Goal: Task Accomplishment & Management: Use online tool/utility

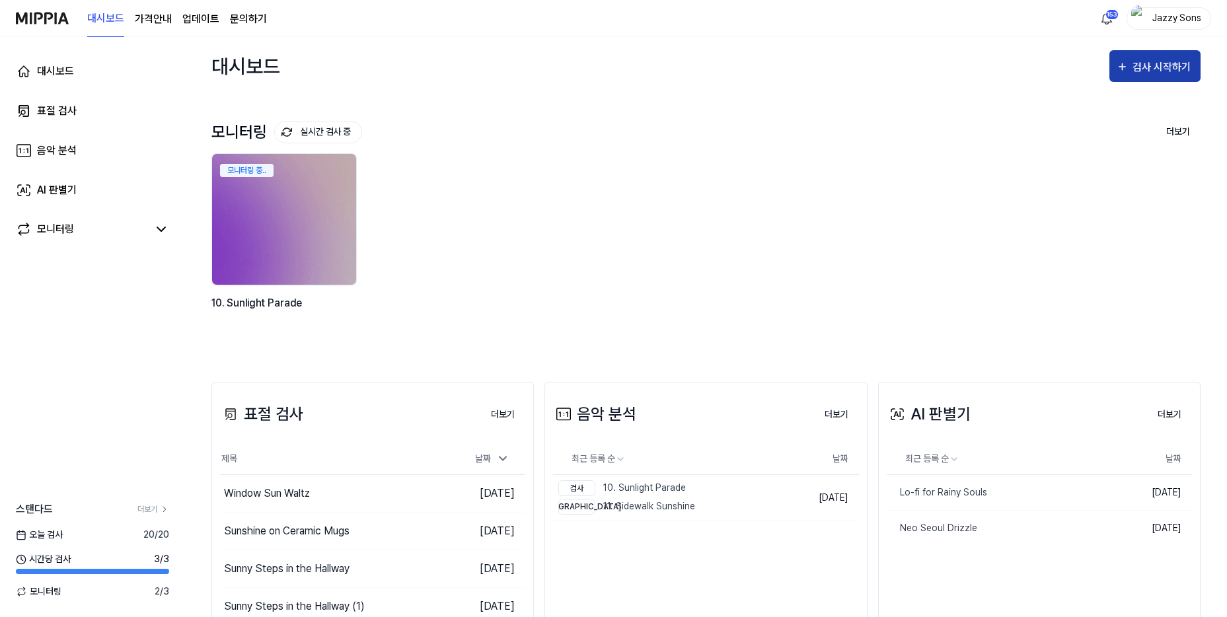
click at [1145, 64] on div "검사 시작하기" at bounding box center [1162, 67] width 61 height 17
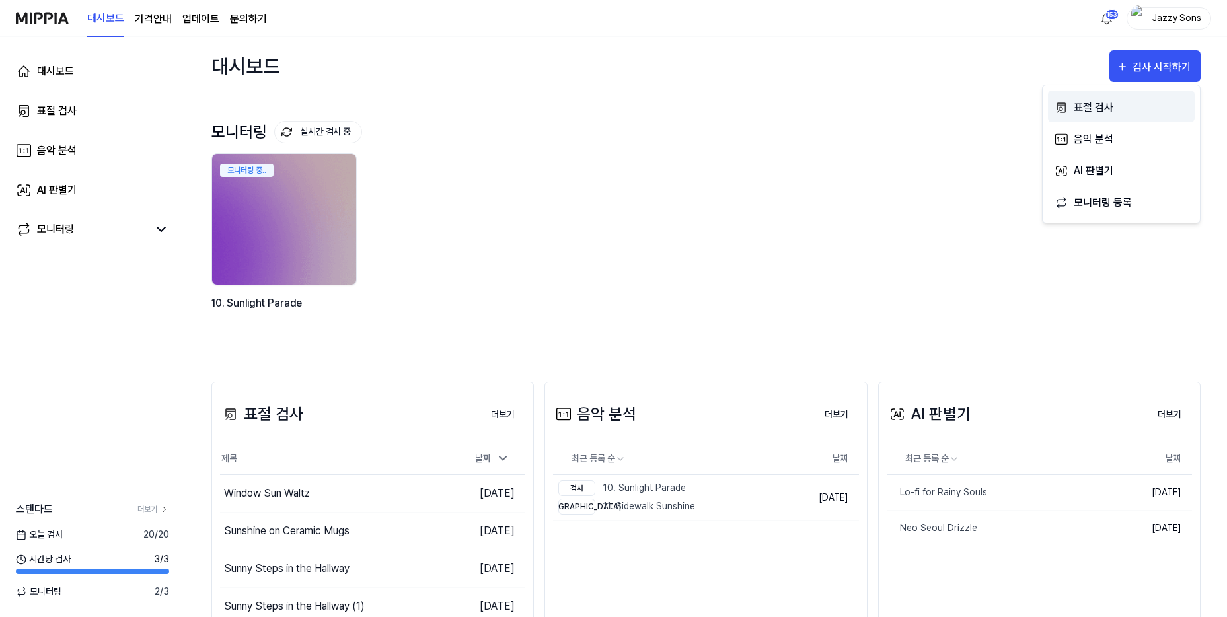
click at [1091, 112] on div "표절 검사" at bounding box center [1130, 107] width 115 height 17
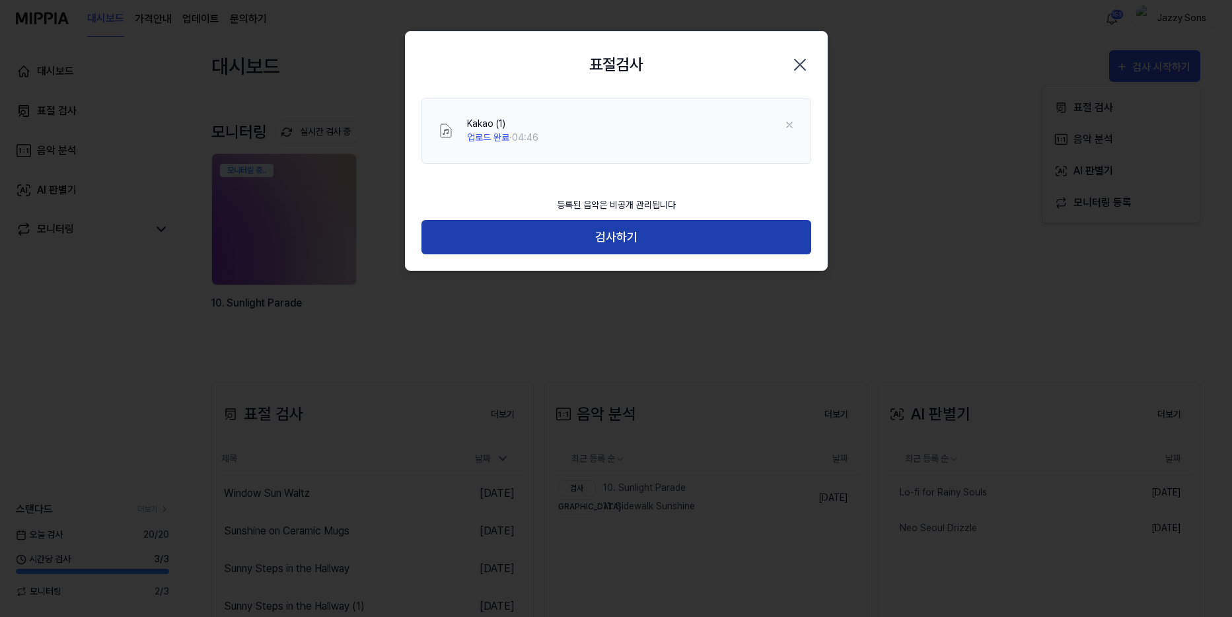
click at [581, 234] on button "검사하기" at bounding box center [616, 237] width 390 height 35
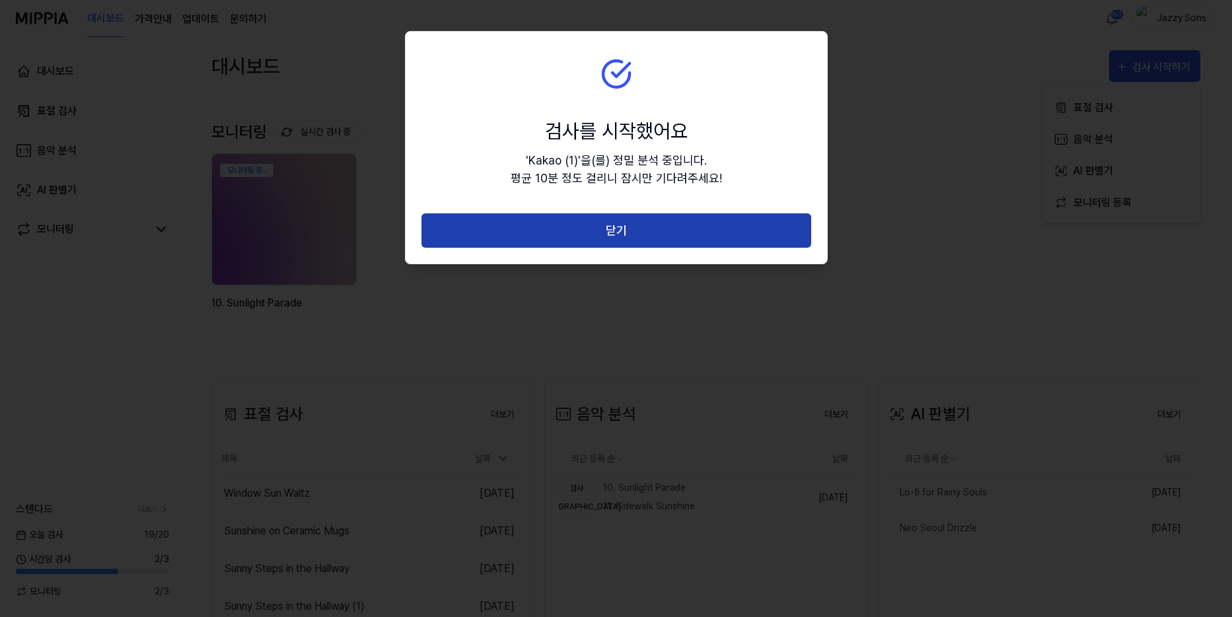
click at [611, 229] on button "닫기" at bounding box center [616, 230] width 390 height 35
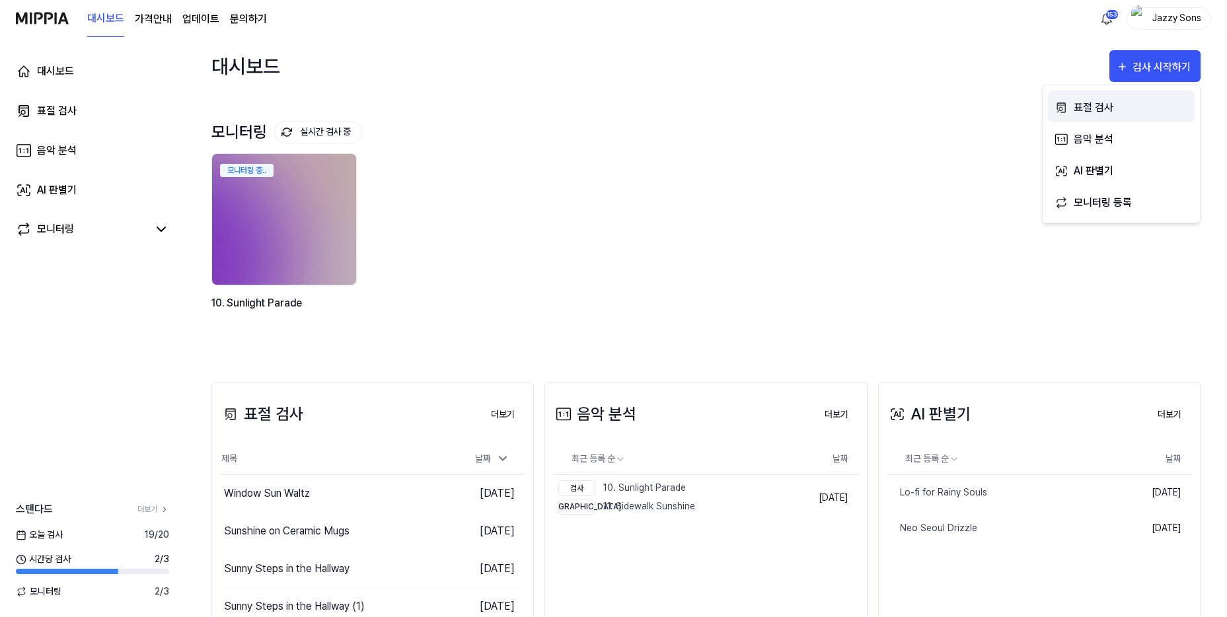
click at [1106, 108] on div "표절 검사" at bounding box center [1130, 107] width 115 height 17
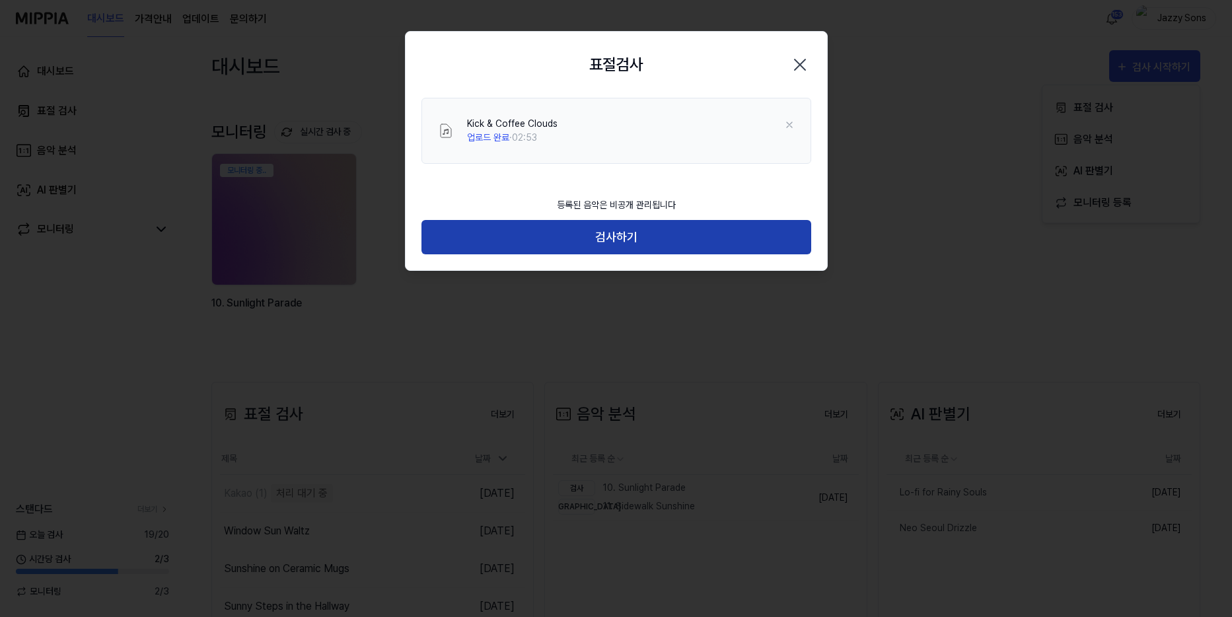
click at [621, 239] on button "검사하기" at bounding box center [616, 237] width 390 height 35
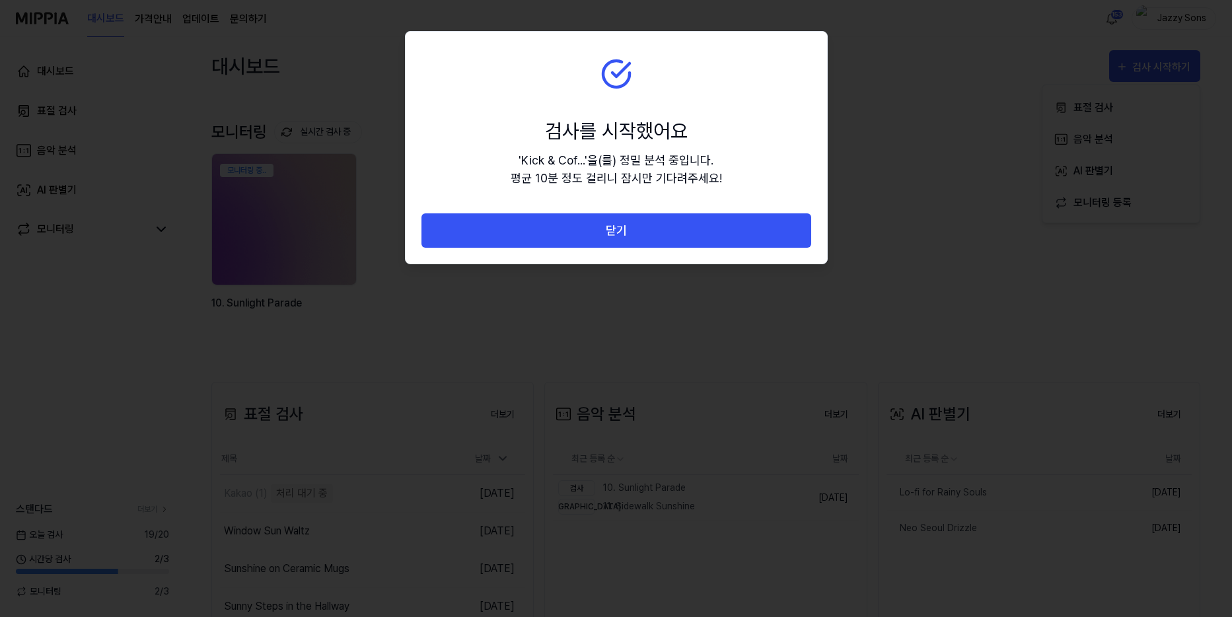
click at [598, 233] on button "닫기" at bounding box center [616, 230] width 390 height 35
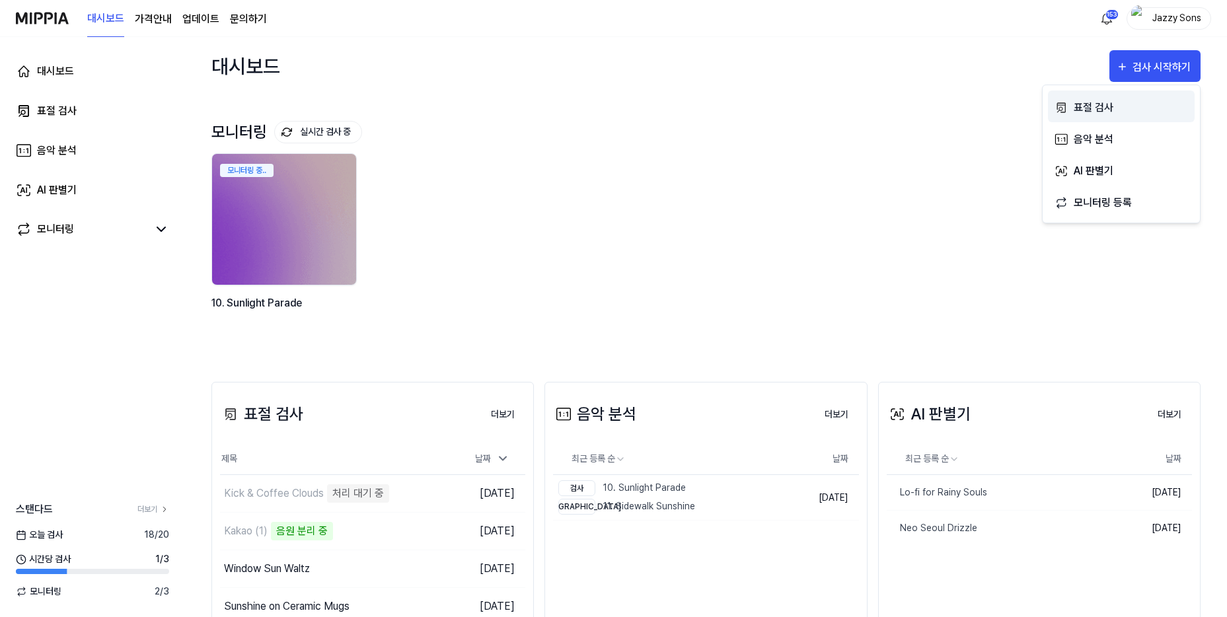
click at [1081, 106] on div "표절 검사" at bounding box center [1130, 107] width 115 height 17
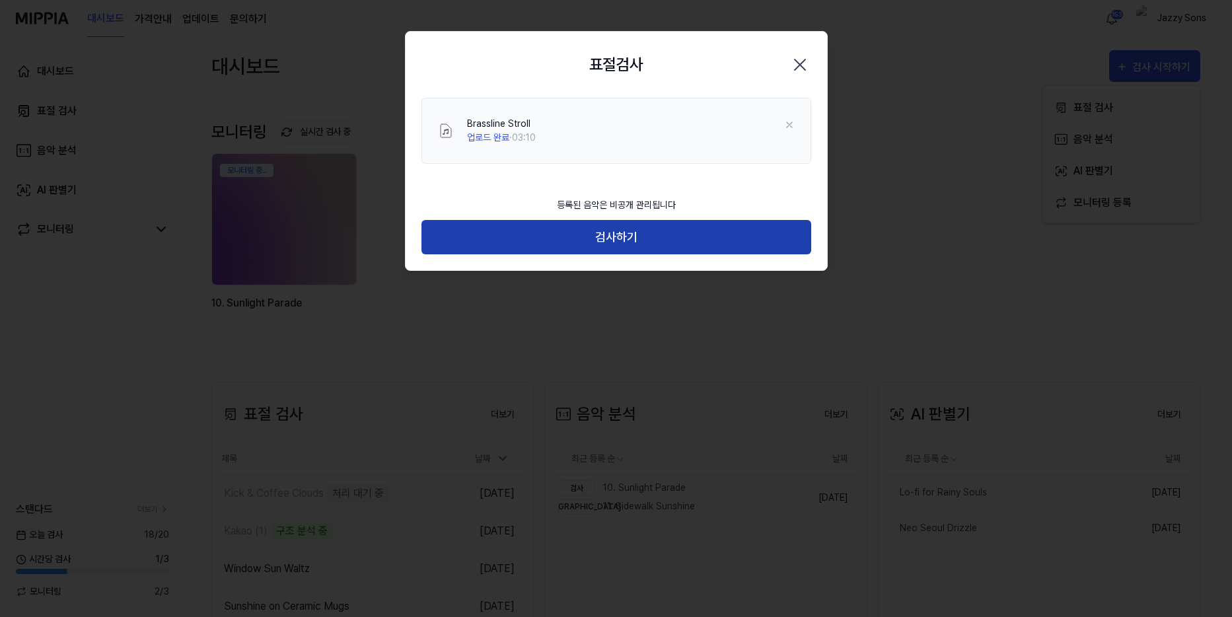
click at [604, 240] on button "검사하기" at bounding box center [616, 237] width 390 height 35
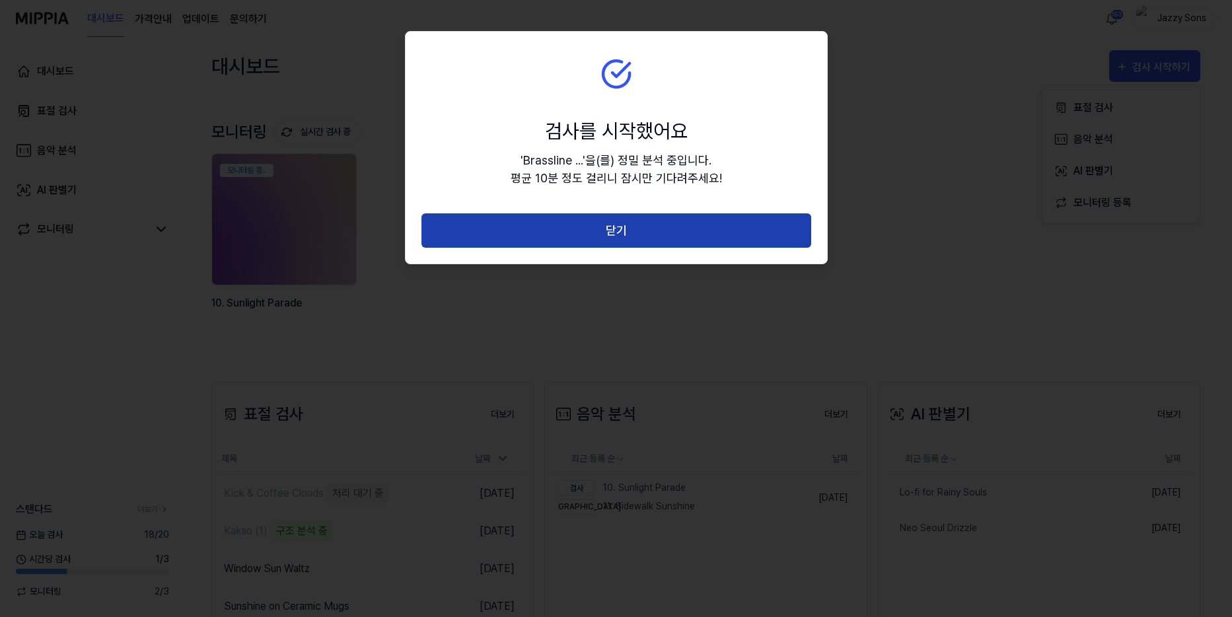
click at [665, 220] on button "닫기" at bounding box center [616, 230] width 390 height 35
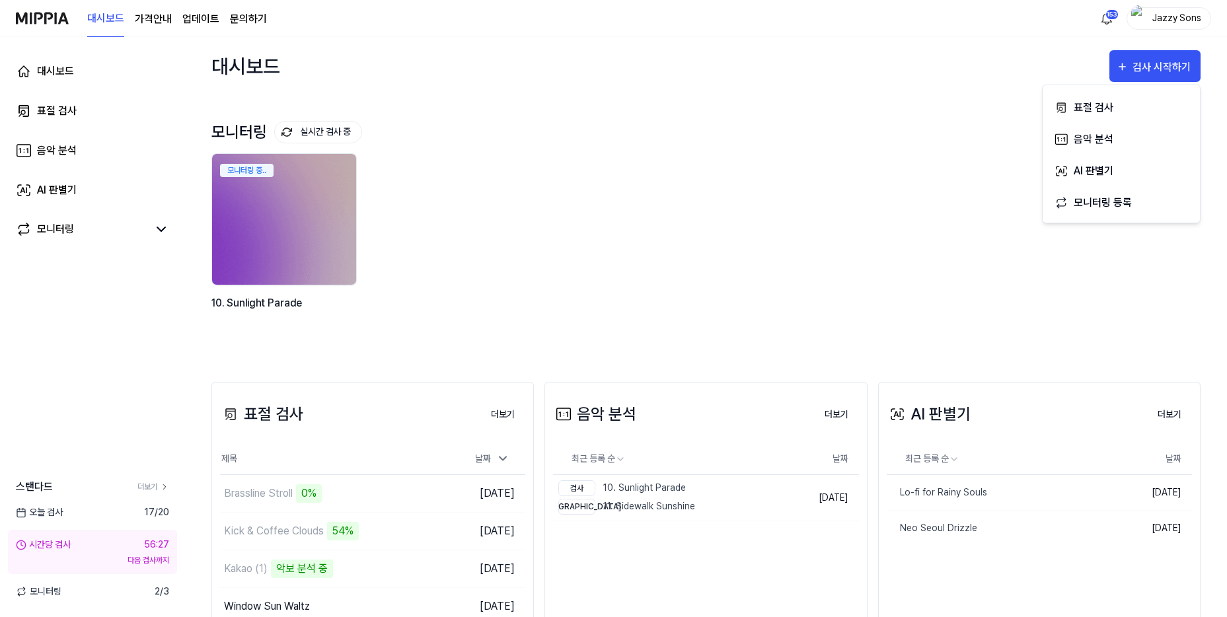
click at [83, 392] on div "대시보드 표절 검사 음악 분석 AI 판별기 모니터링 스탠다드 더보기 오늘 검사 17 / 20 시간당 검사 56:27 다음 검사까지 모니터링 2…" at bounding box center [92, 327] width 185 height 580
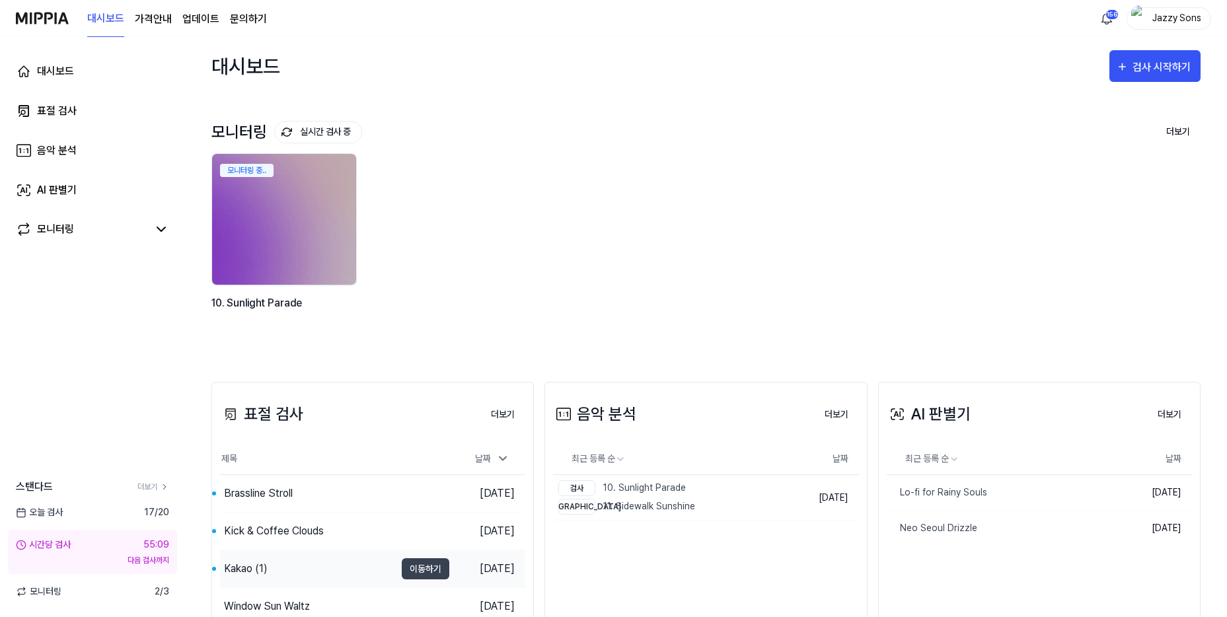
click at [264, 567] on div "Kakao (1)" at bounding box center [246, 569] width 44 height 16
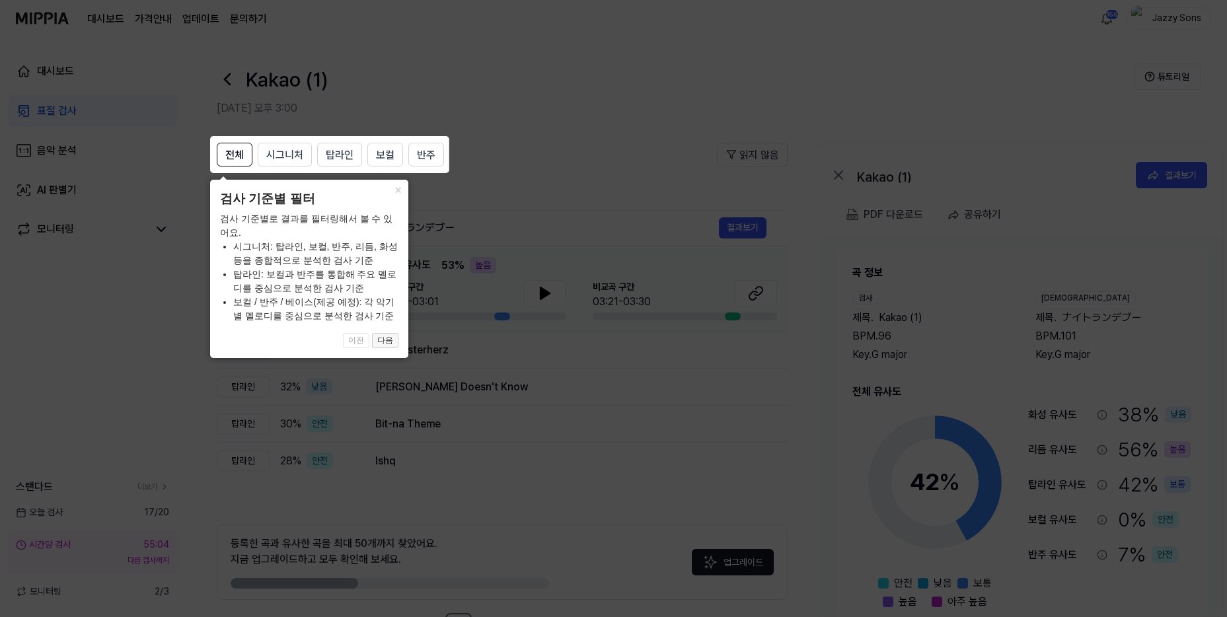
click at [384, 339] on button "다음" at bounding box center [385, 341] width 26 height 16
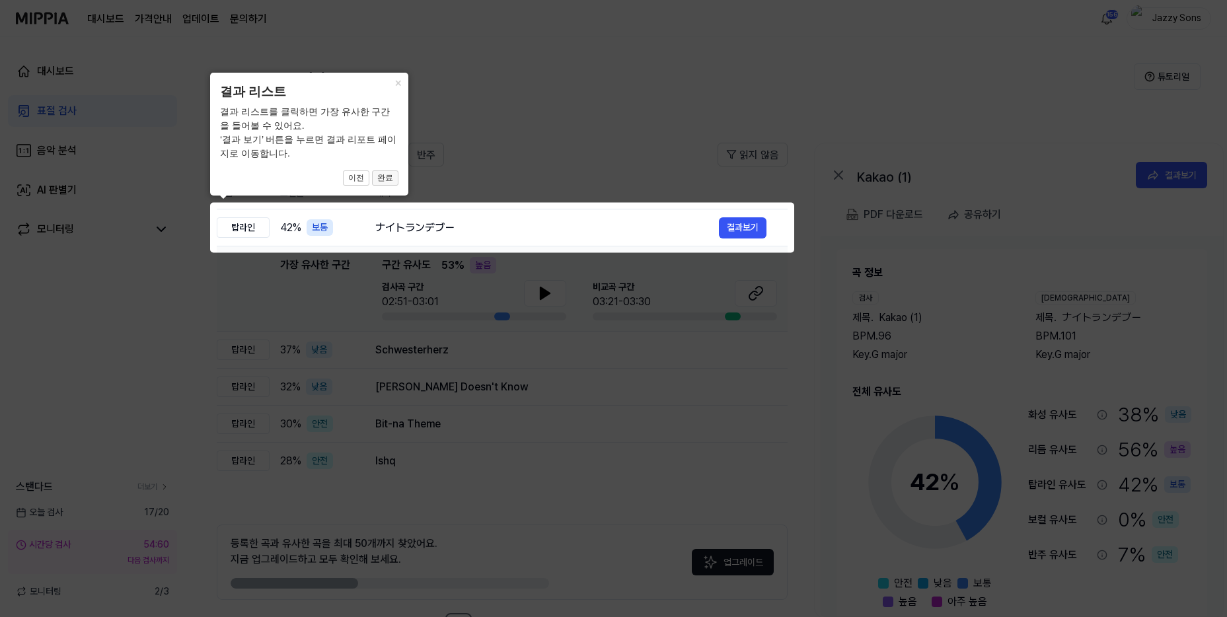
click at [383, 176] on button "완료" at bounding box center [385, 178] width 26 height 16
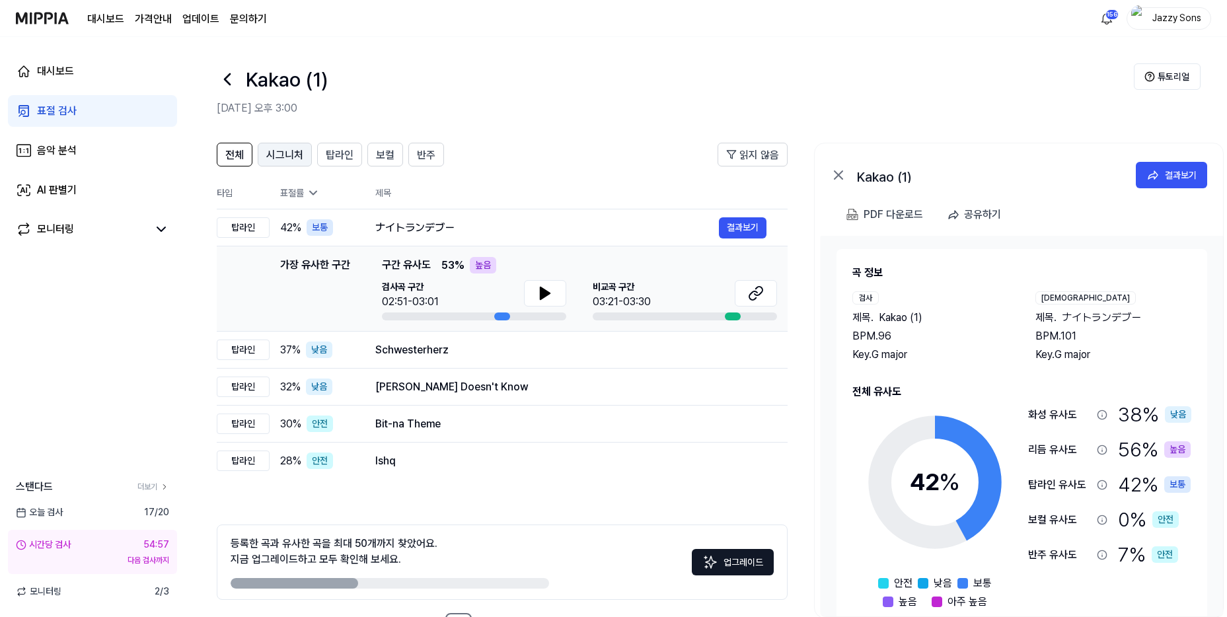
click at [288, 159] on span "시그니처" at bounding box center [284, 155] width 37 height 16
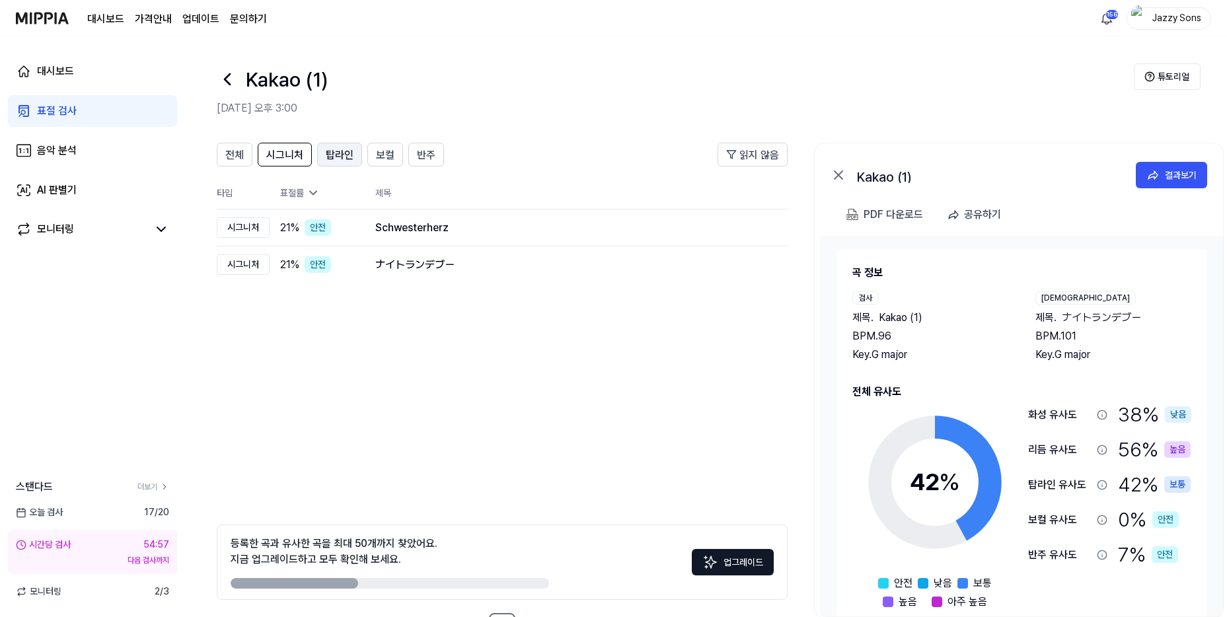
click at [335, 151] on span "탑라인" at bounding box center [340, 155] width 28 height 16
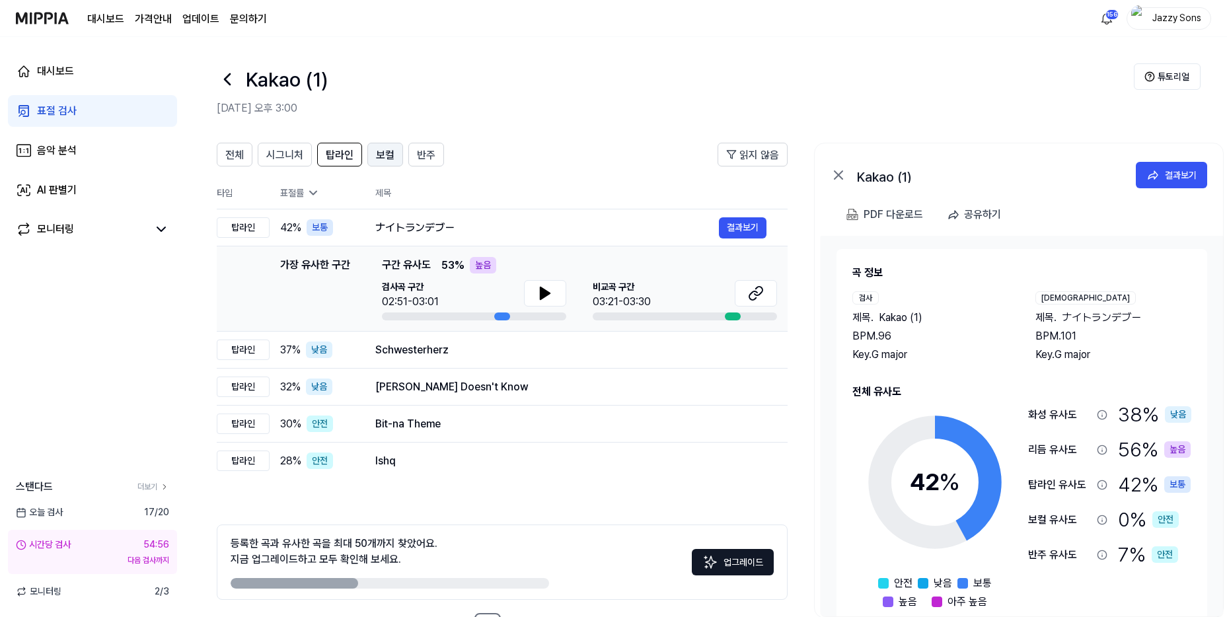
click at [388, 150] on span "보컬" at bounding box center [385, 155] width 18 height 16
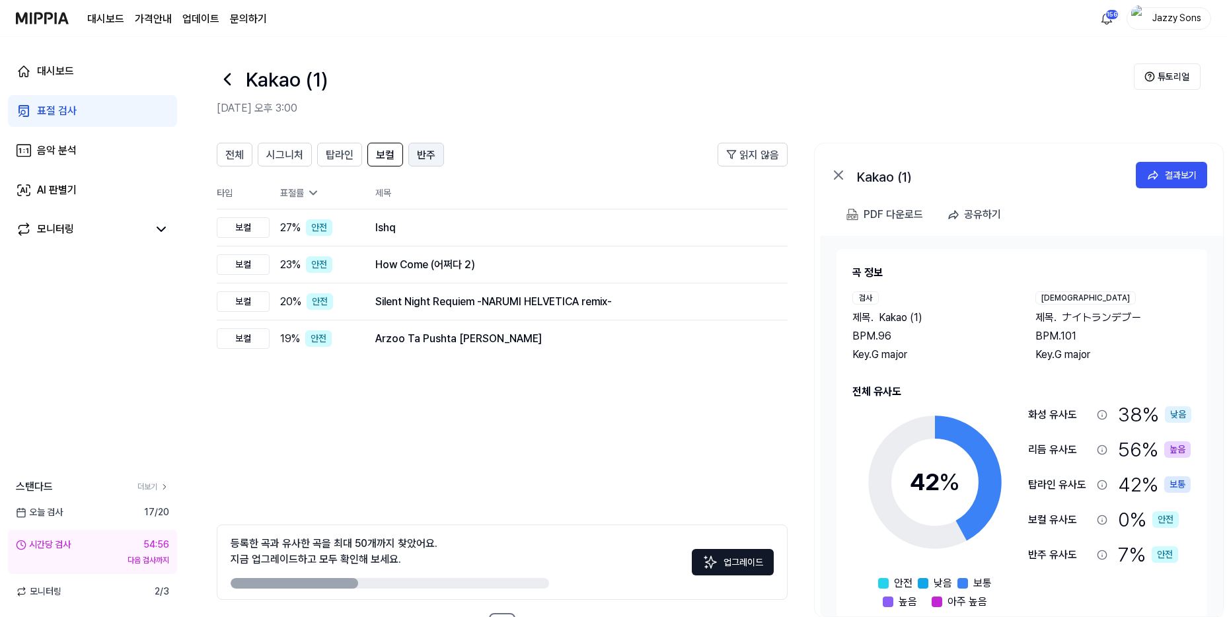
click at [425, 150] on span "반주" at bounding box center [426, 155] width 18 height 16
click at [236, 158] on span "전체" at bounding box center [234, 155] width 18 height 16
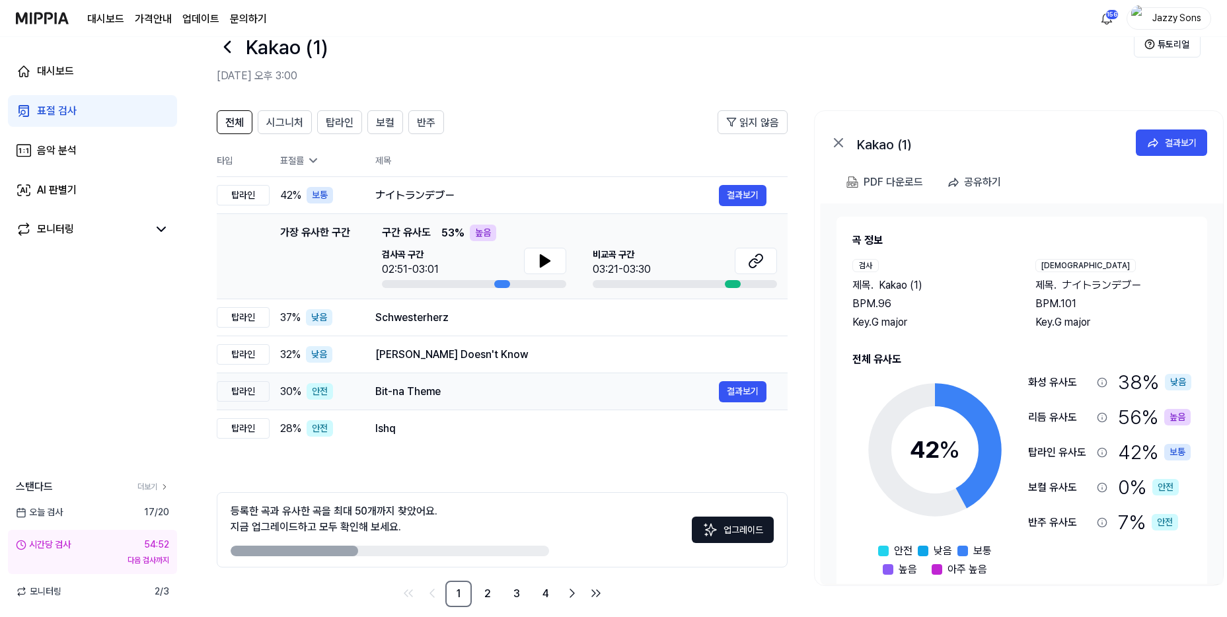
scroll to position [49, 0]
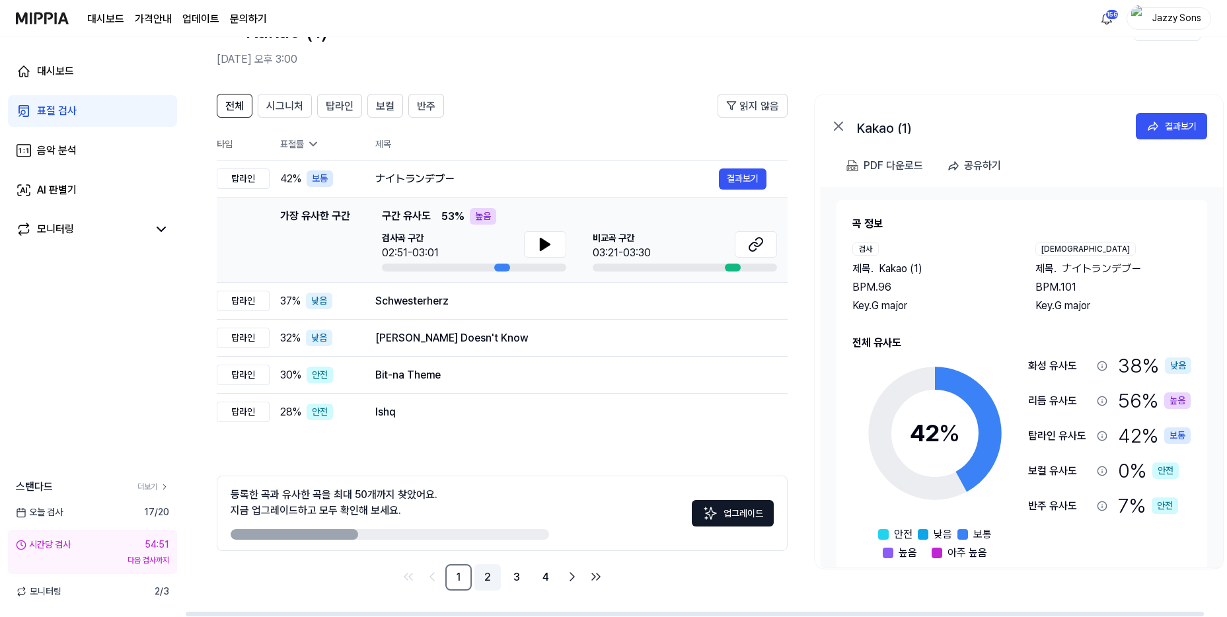
click at [475, 571] on link "2" at bounding box center [487, 577] width 26 height 26
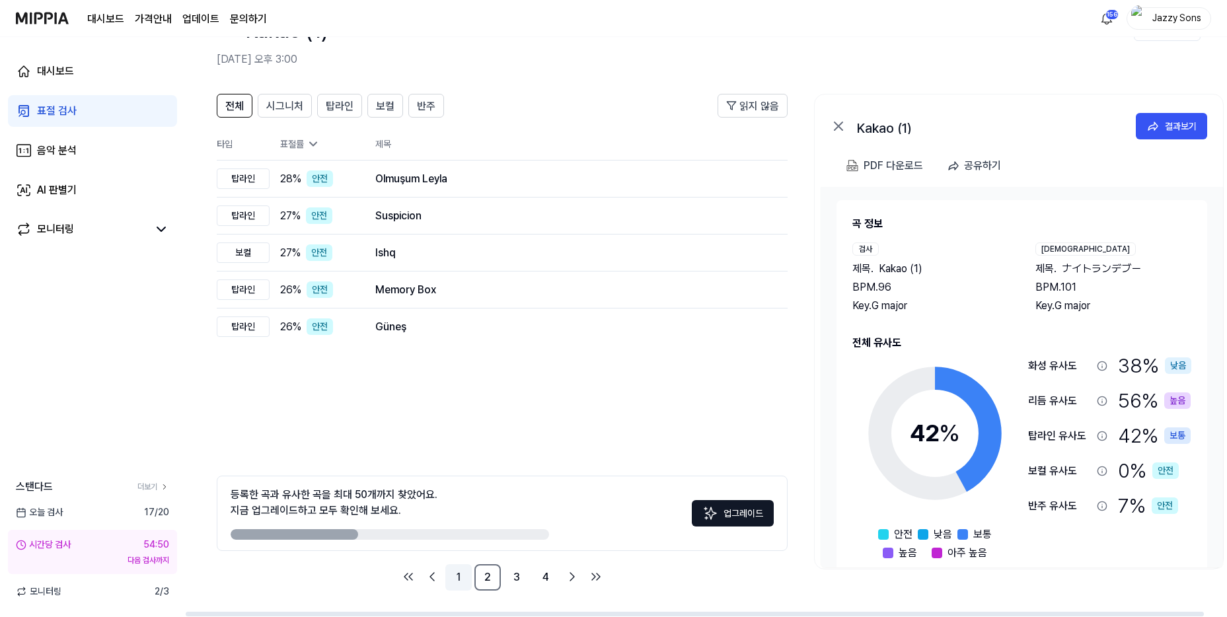
click at [462, 573] on link "1" at bounding box center [458, 577] width 26 height 26
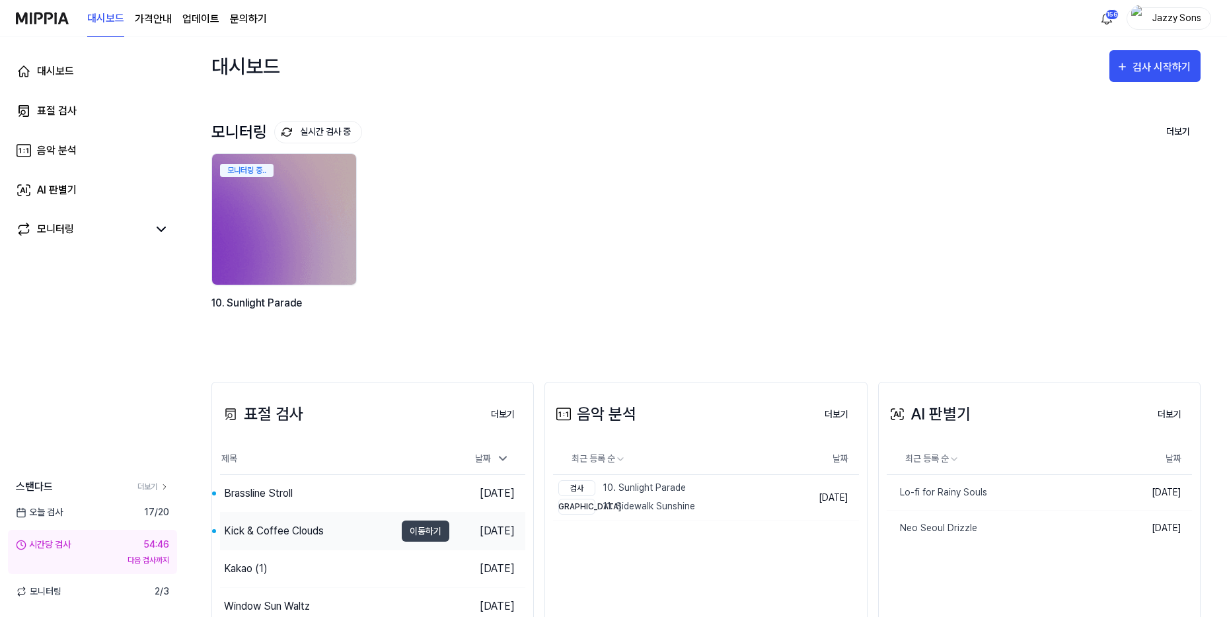
scroll to position [66, 0]
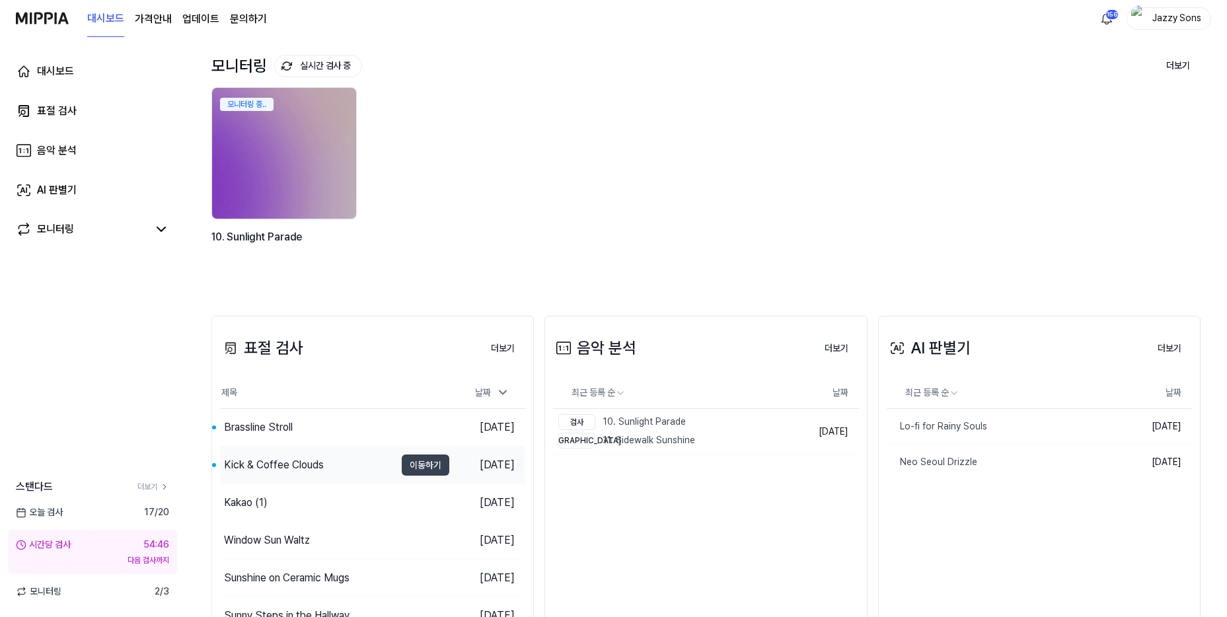
click at [295, 462] on div "Kick & Coffee Clouds" at bounding box center [274, 465] width 100 height 16
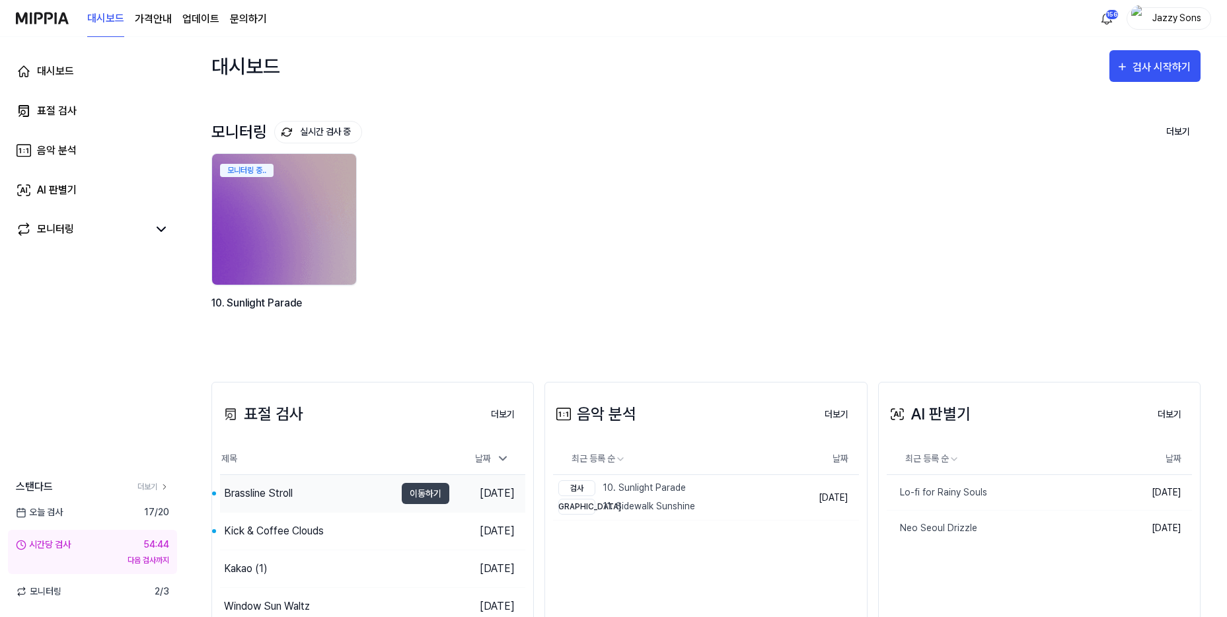
scroll to position [66, 0]
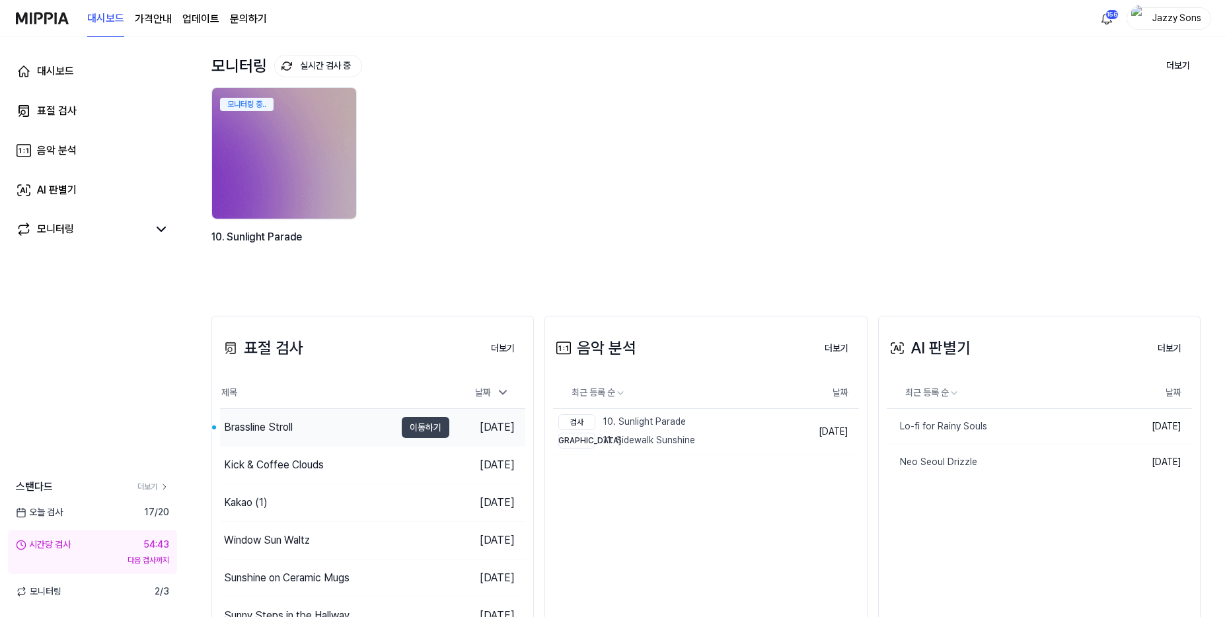
click at [280, 417] on div "Brassline Stroll" at bounding box center [307, 427] width 175 height 37
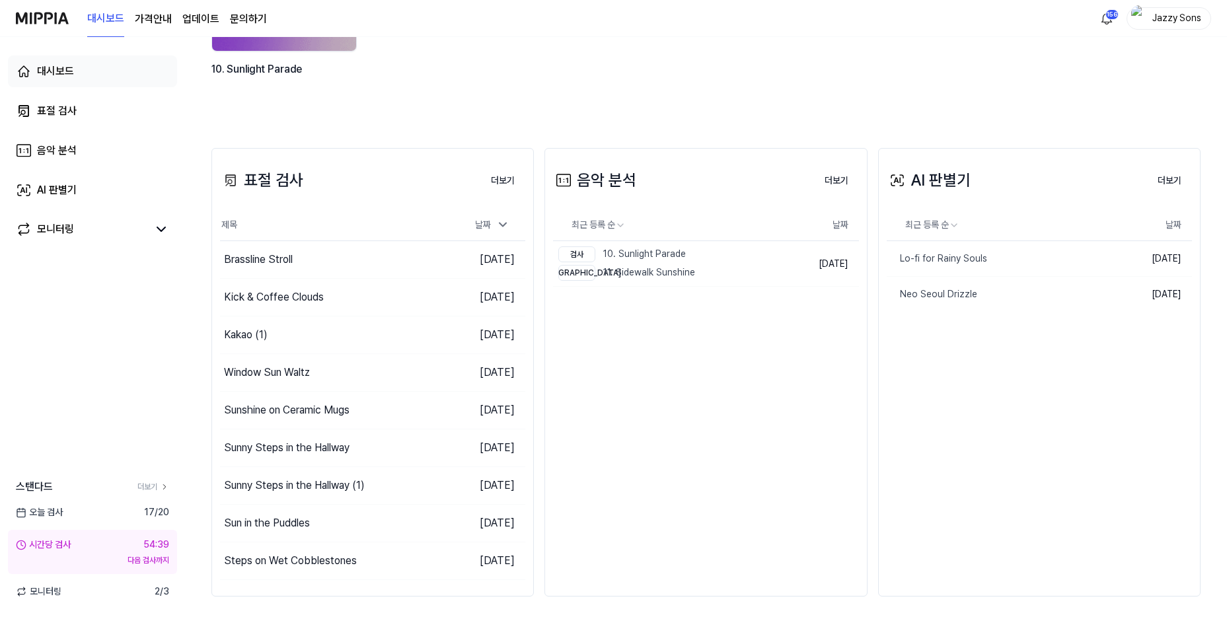
scroll to position [240, 0]
